Goal: Navigation & Orientation: Find specific page/section

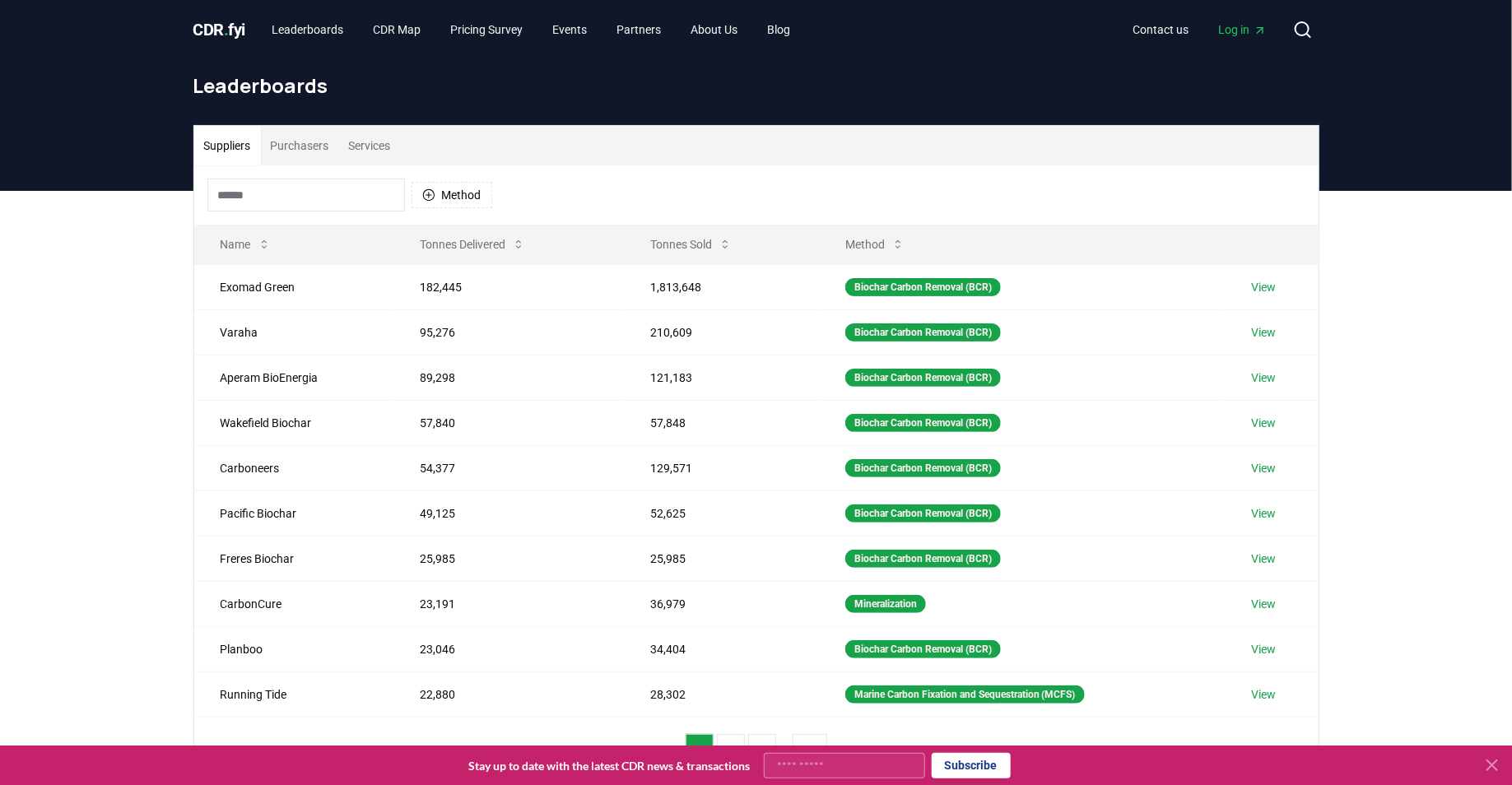
click at [210, 30] on span "CDR . fyi" at bounding box center [219, 30] width 53 height 20
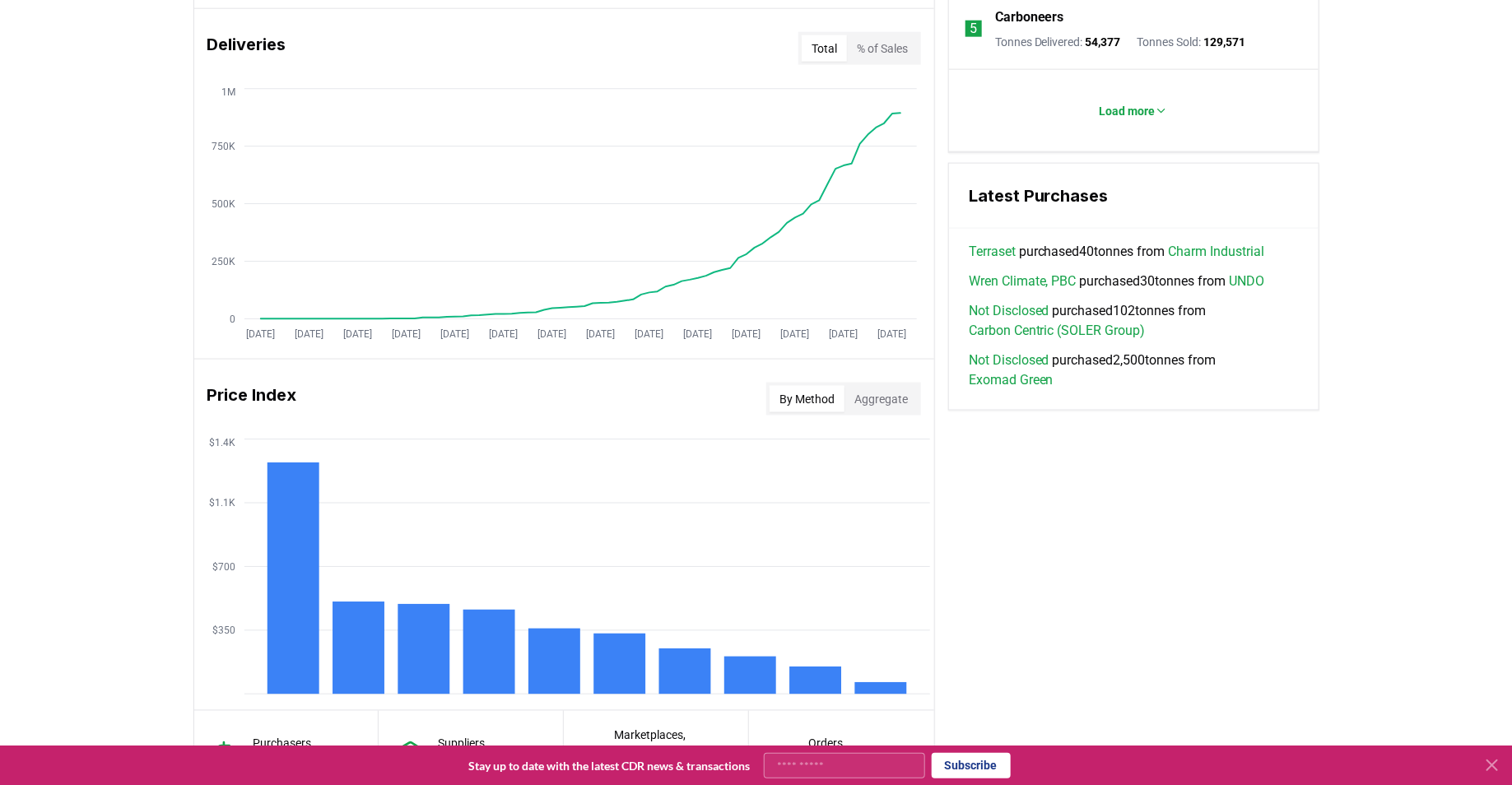
scroll to position [1084, 0]
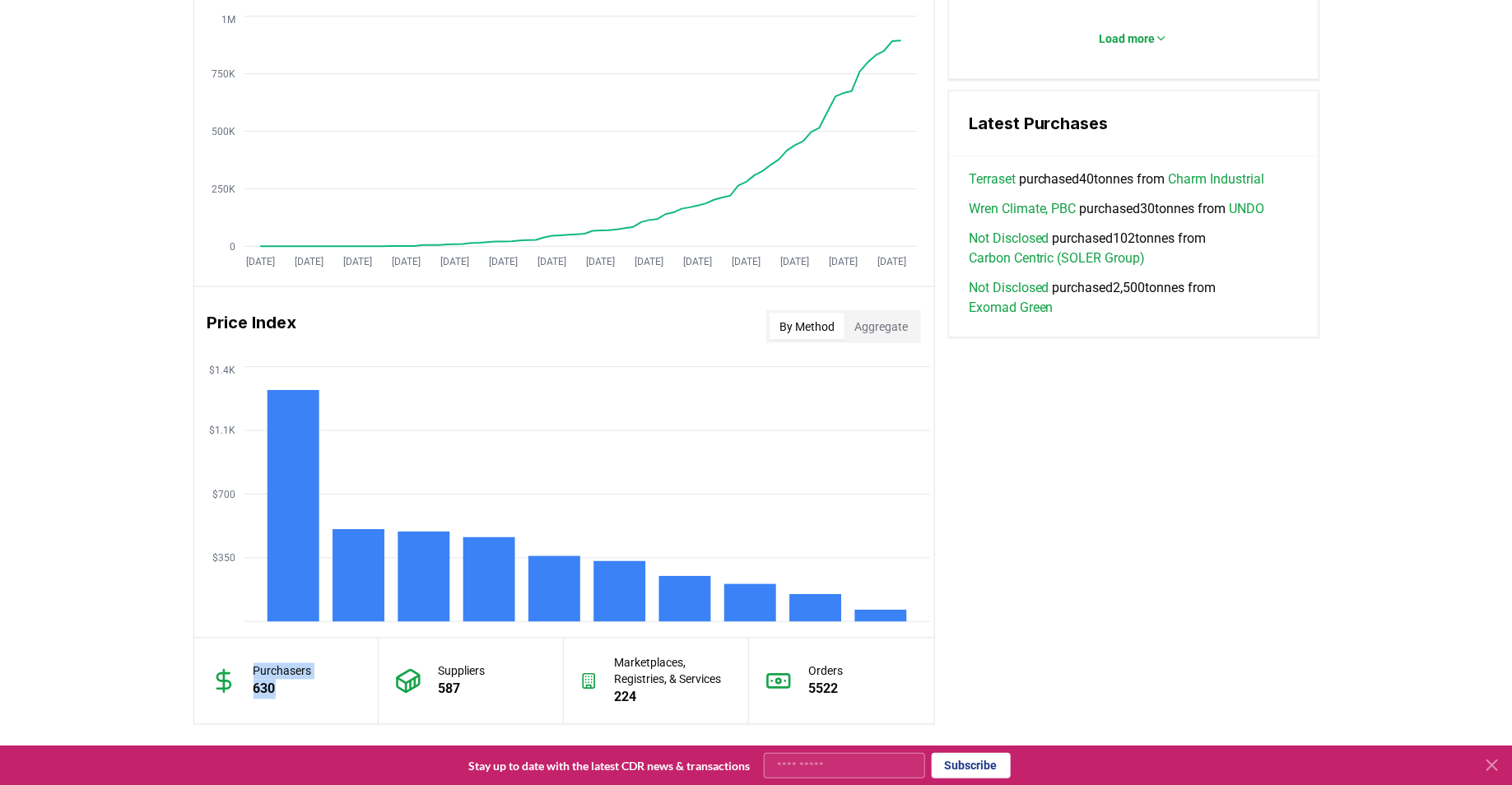
drag, startPoint x: 278, startPoint y: 686, endPoint x: 235, endPoint y: 687, distance: 43.0
click at [234, 687] on div "Purchasers 630" at bounding box center [287, 681] width 185 height 85
click at [243, 687] on div "Purchasers 630" at bounding box center [287, 681] width 185 height 85
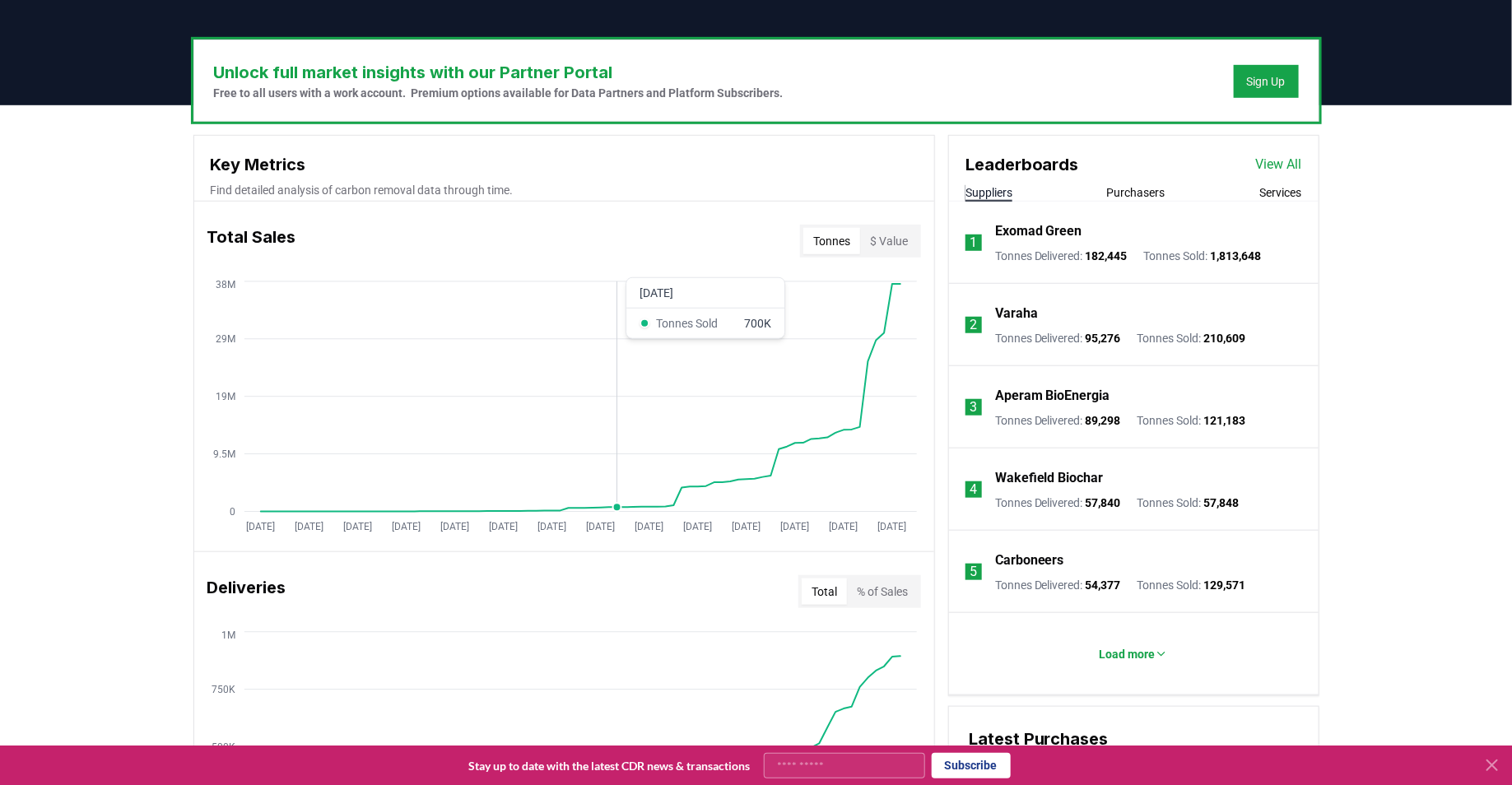
scroll to position [0, 0]
